Goal: Book appointment/travel/reservation

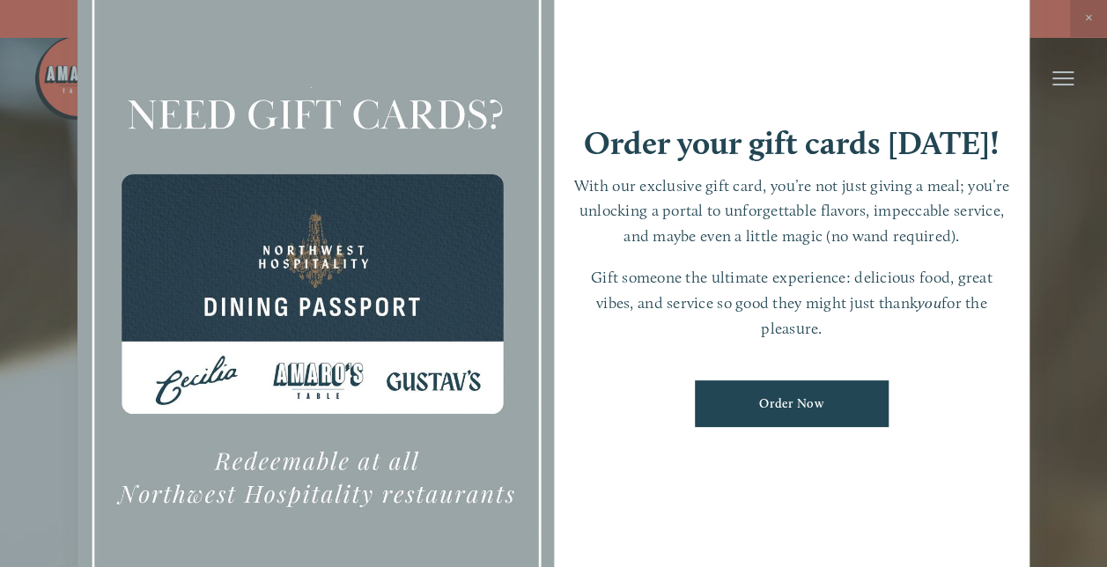
click at [1051, 225] on div at bounding box center [553, 283] width 1107 height 567
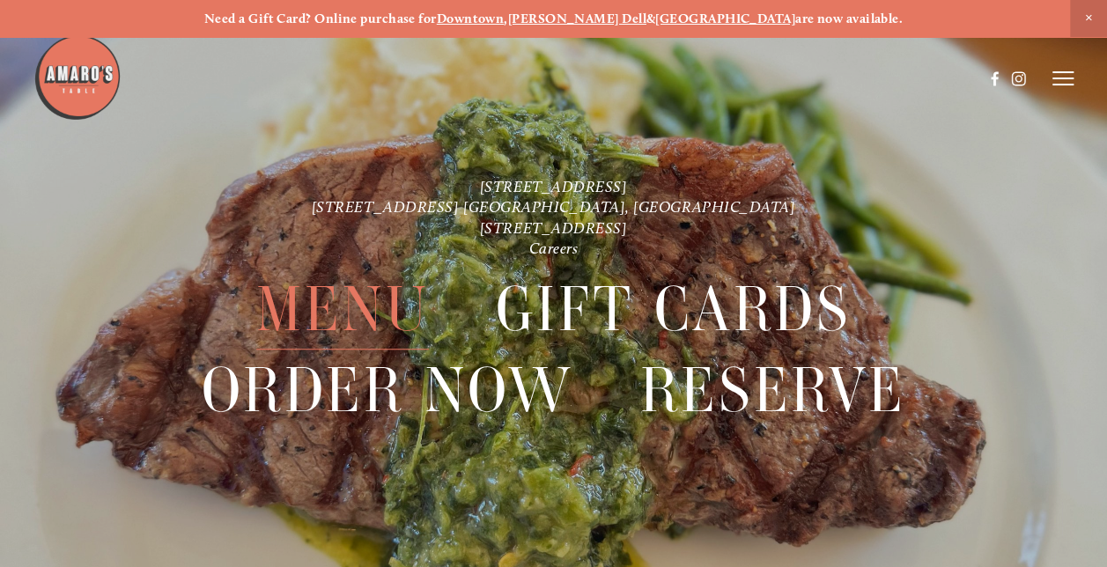
click at [353, 303] on span "Menu" at bounding box center [342, 309] width 173 height 80
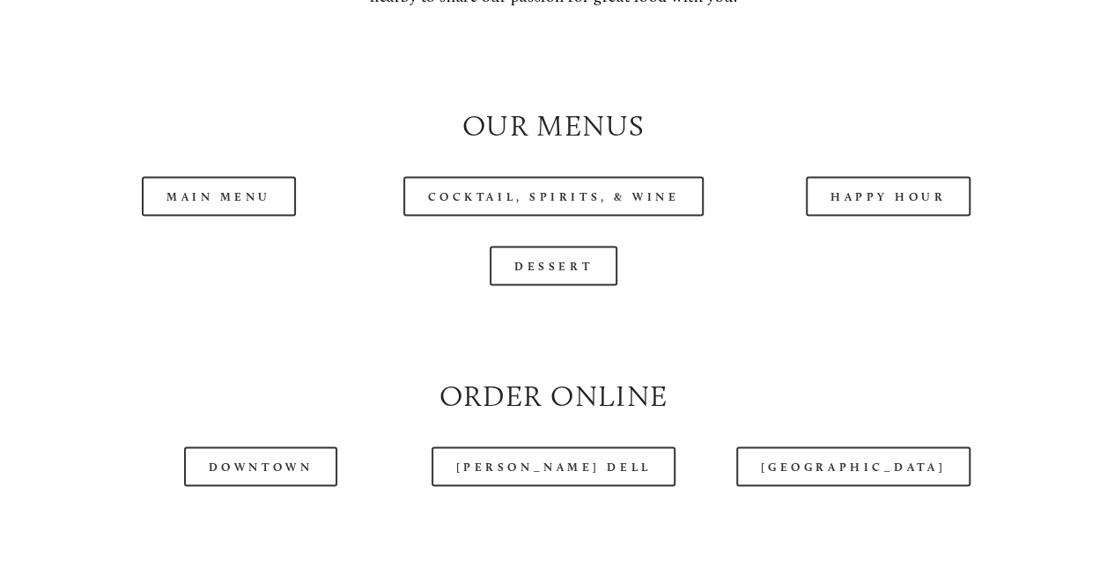
scroll to position [1562, 0]
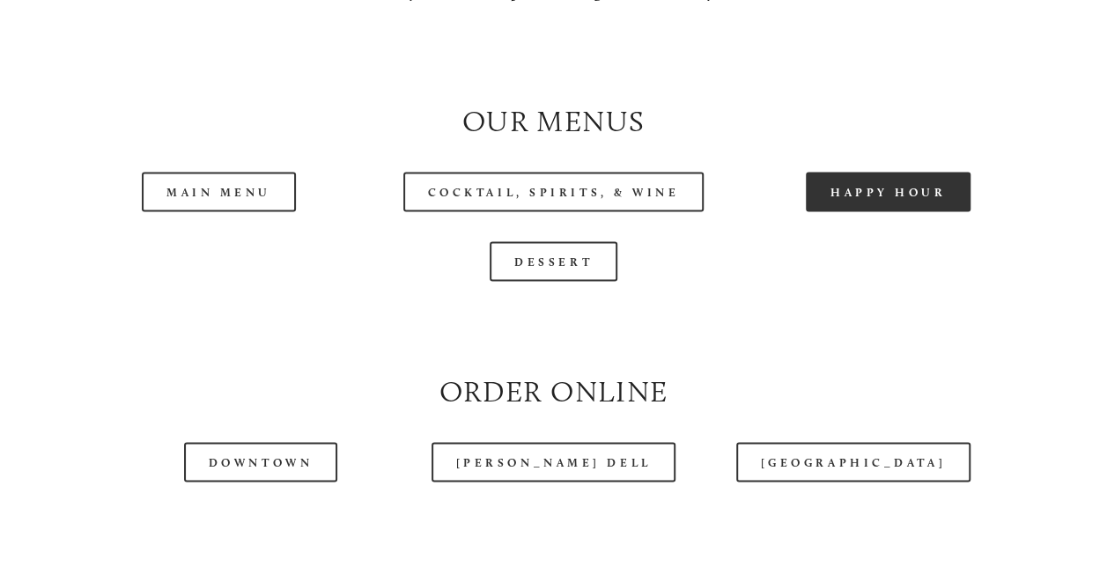
click at [883, 211] on link "Happy Hour" at bounding box center [889, 192] width 166 height 40
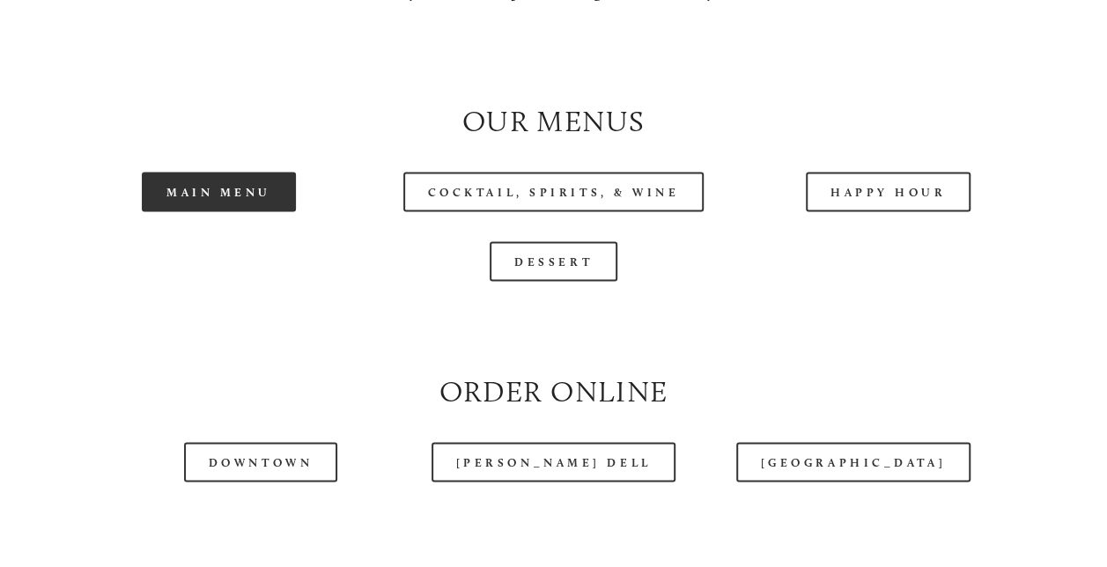
click at [182, 211] on link "Main Menu" at bounding box center [219, 192] width 154 height 40
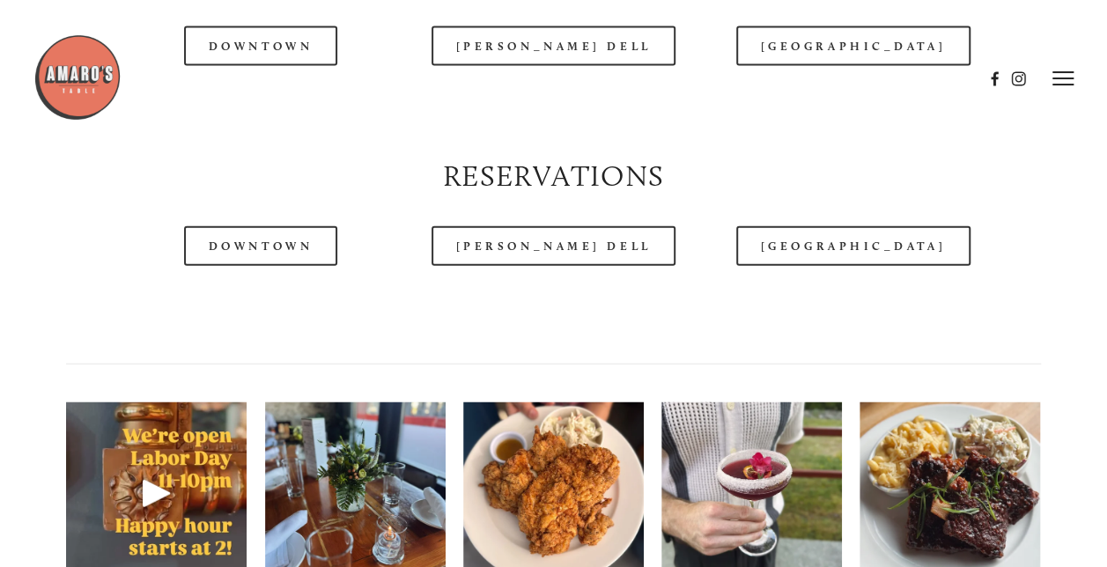
scroll to position [1978, 0]
click at [250, 266] on link "Downtown" at bounding box center [260, 246] width 153 height 40
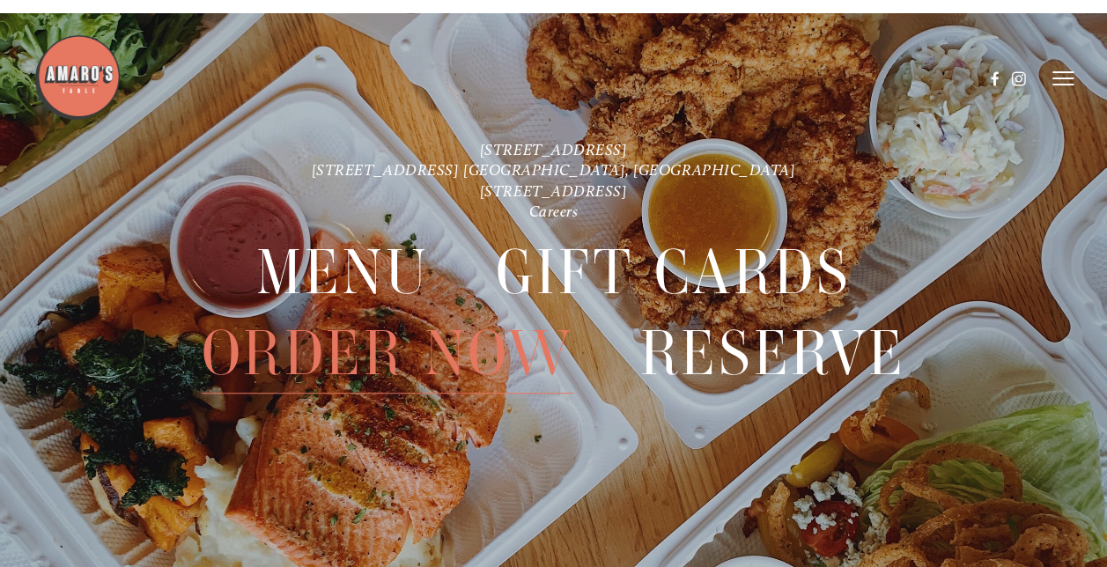
scroll to position [3650, 0]
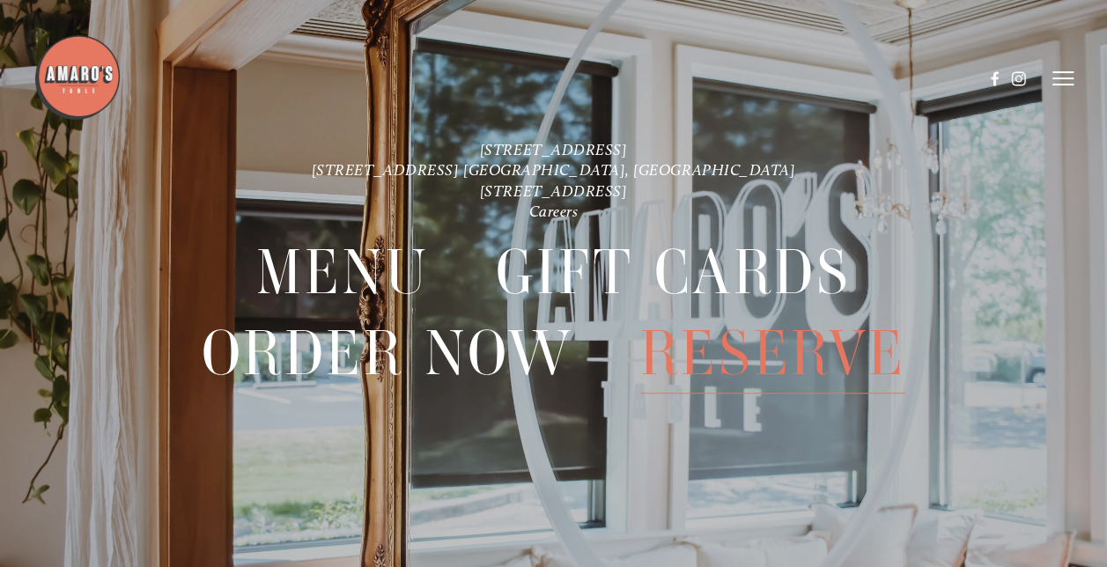
click at [731, 333] on span "Reserve" at bounding box center [773, 354] width 266 height 80
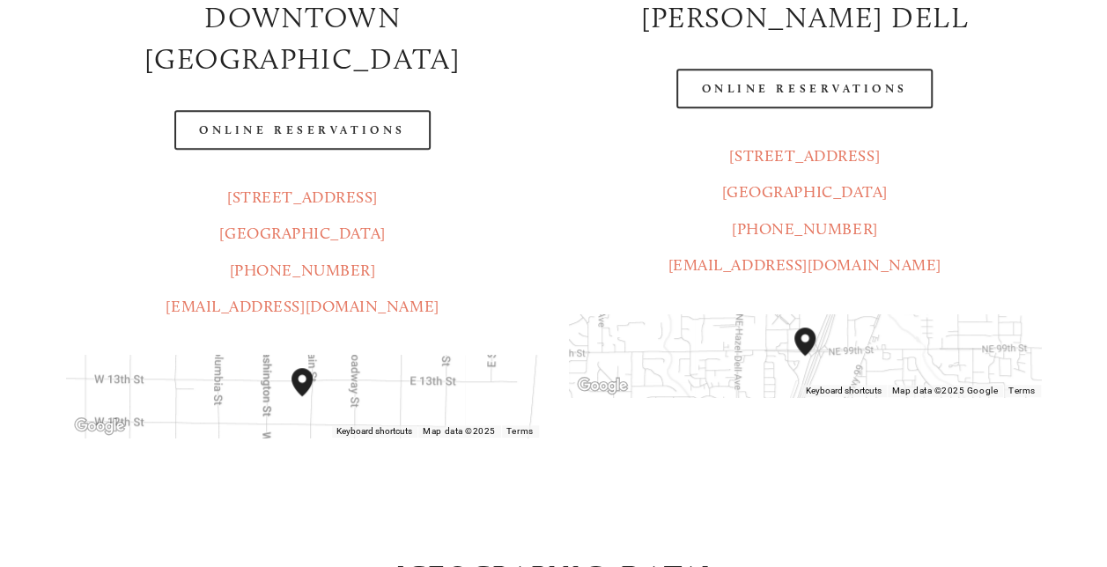
scroll to position [381, 0]
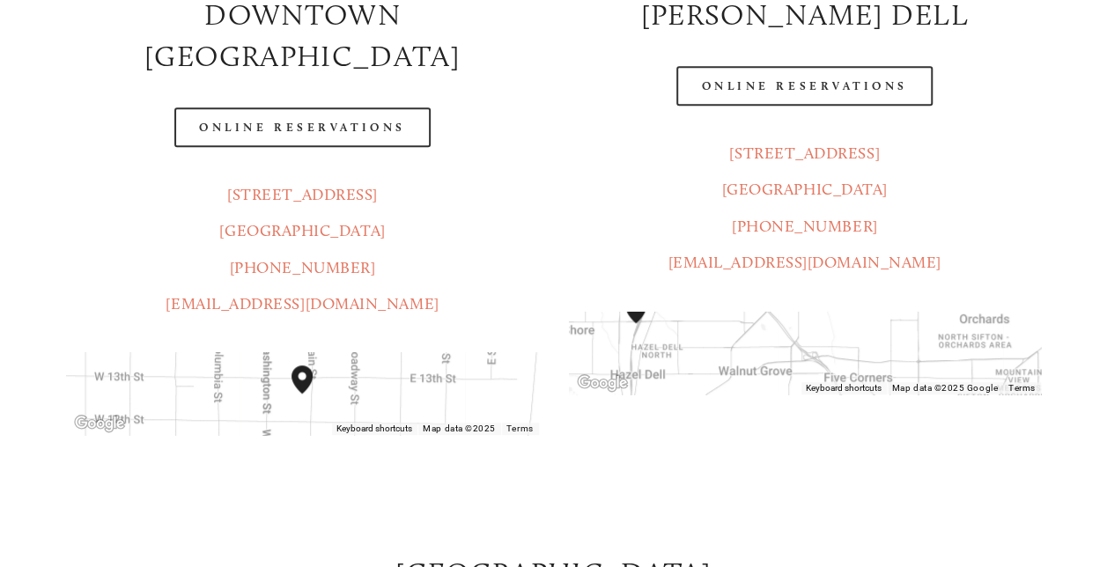
click at [358, 82] on header "Menu Order Now Visit Gallery 0" at bounding box center [553, 34] width 1041 height 157
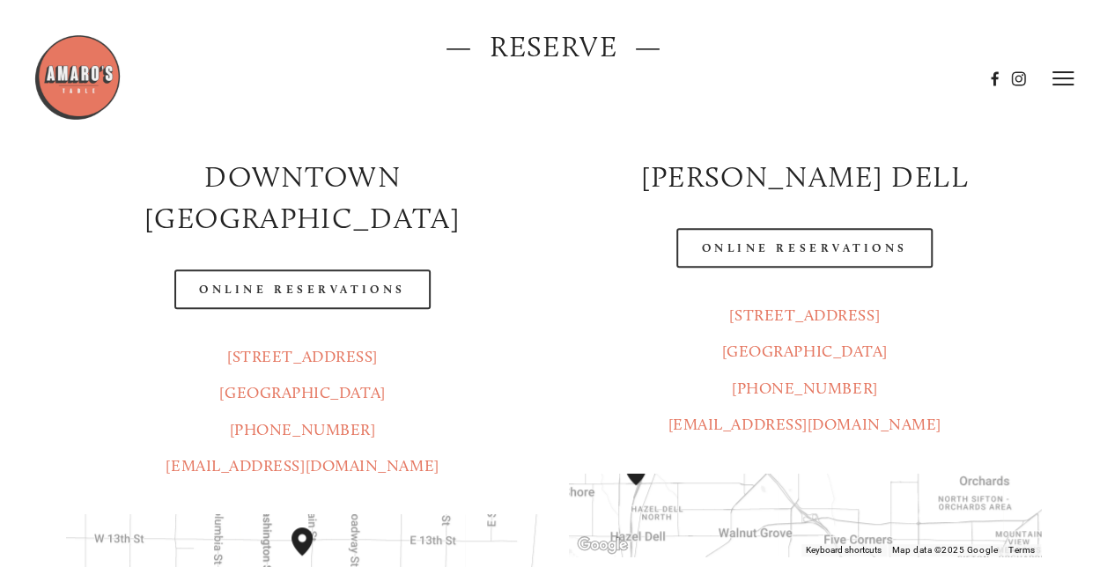
scroll to position [222, 0]
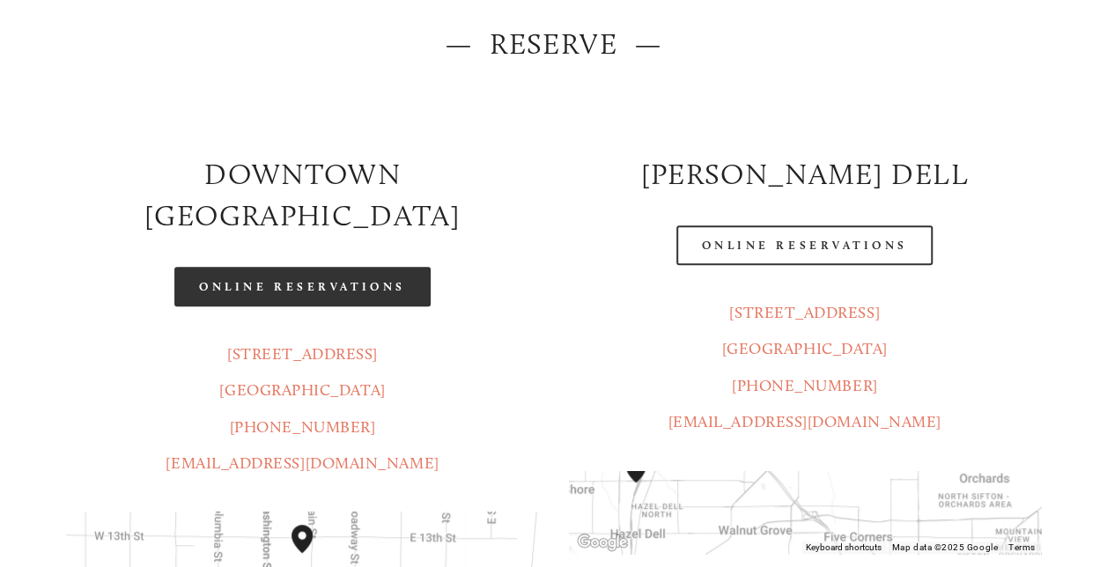
click at [319, 267] on link "Online Reservations" at bounding box center [301, 287] width 255 height 40
